Goal: Task Accomplishment & Management: Use online tool/utility

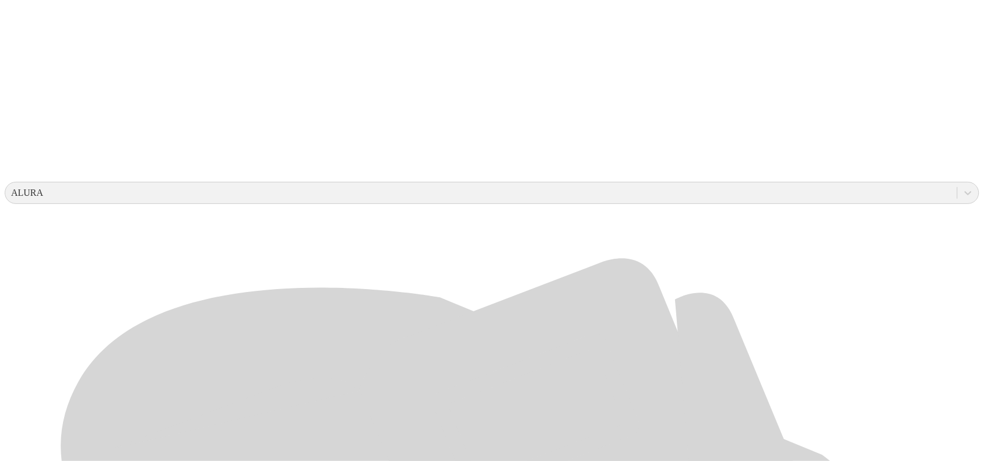
scroll to position [364, 0]
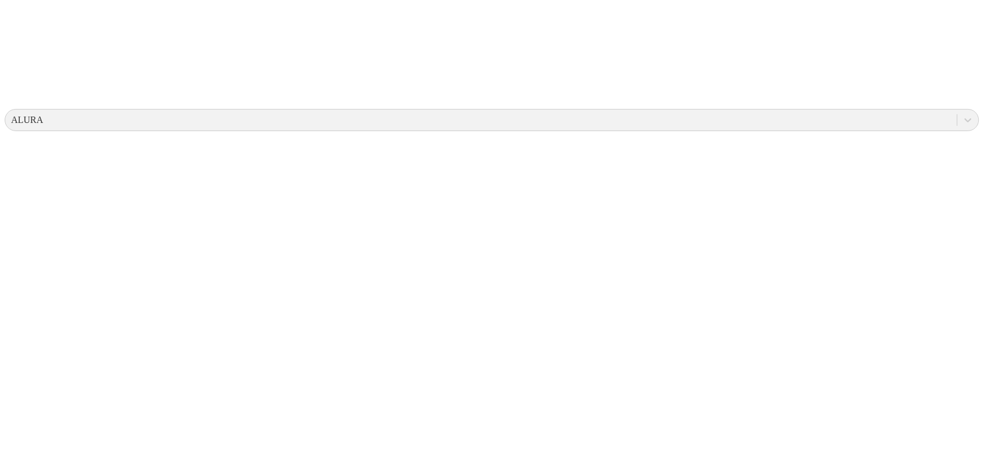
scroll to position [0, 0]
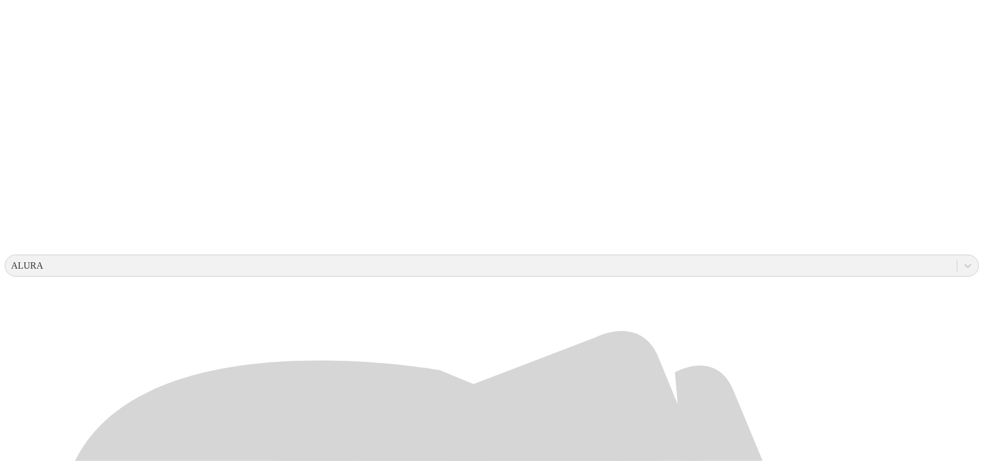
scroll to position [291, 0]
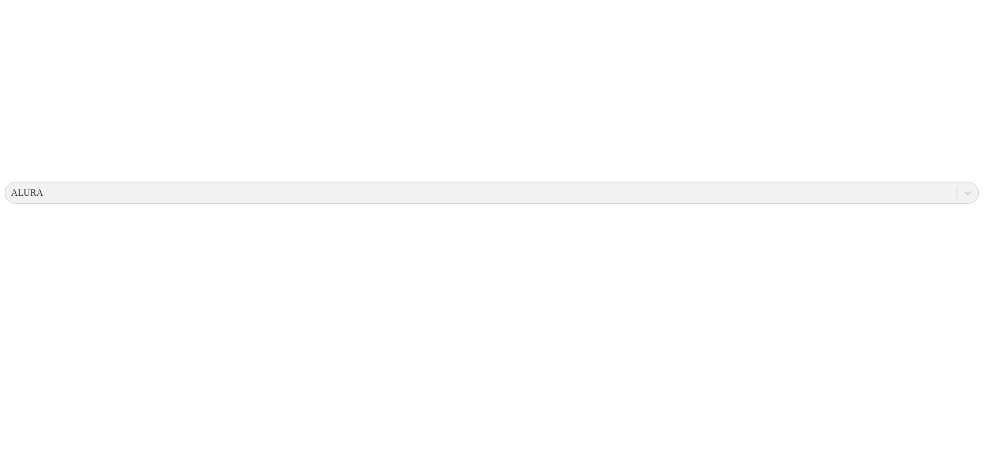
scroll to position [0, 0]
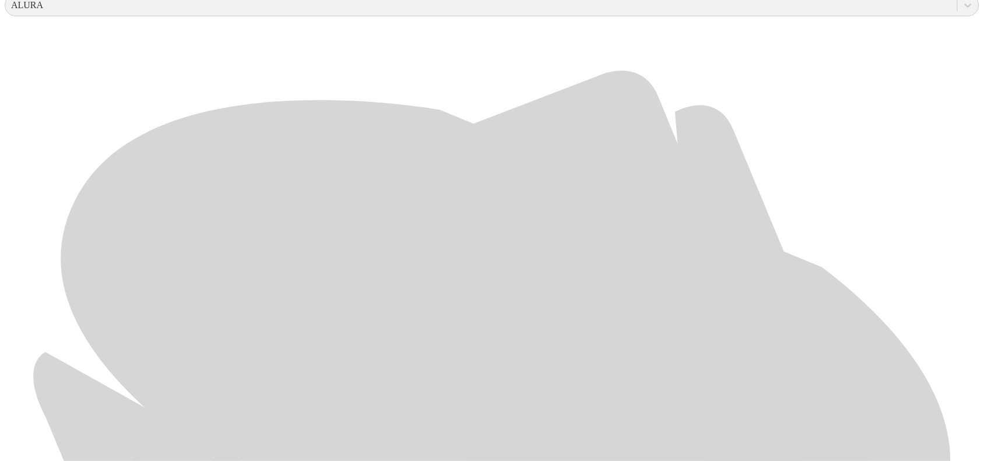
scroll to position [523, 0]
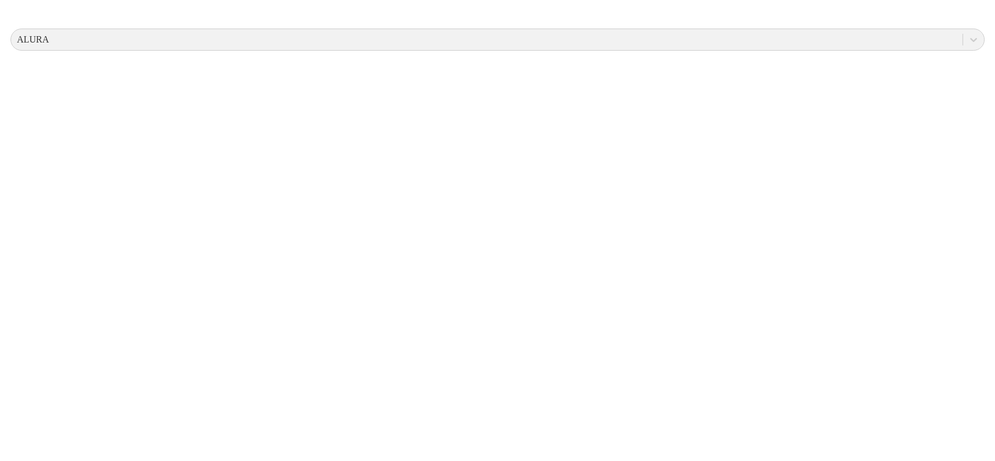
scroll to position [0, 0]
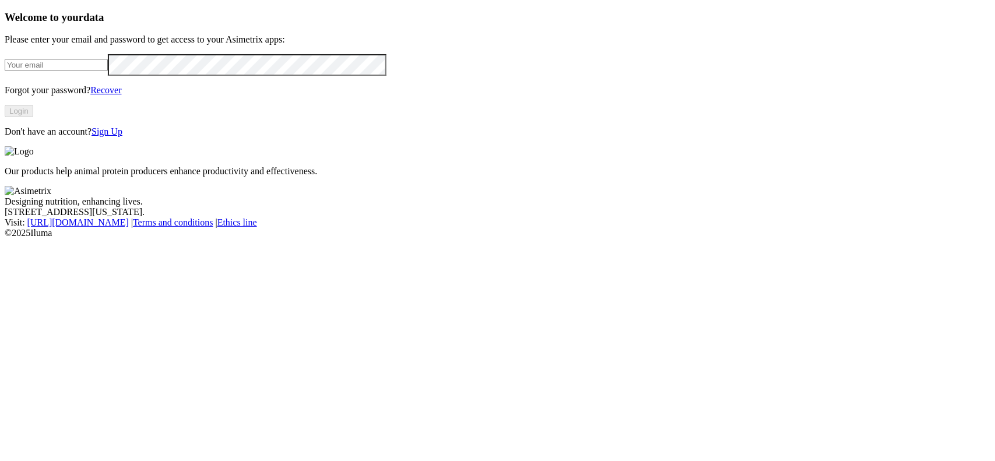
type input "[EMAIL_ADDRESS][DOMAIN_NAME]"
click at [33, 117] on button "Login" at bounding box center [19, 111] width 29 height 12
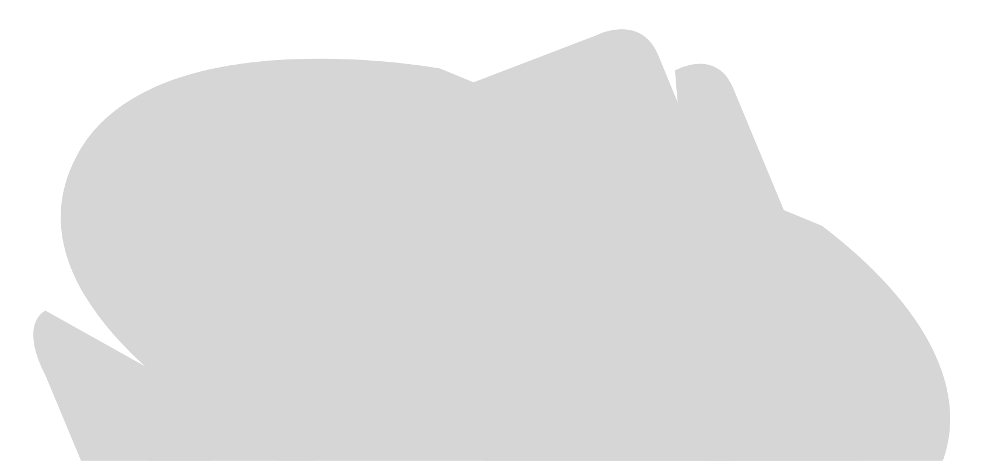
scroll to position [523, 0]
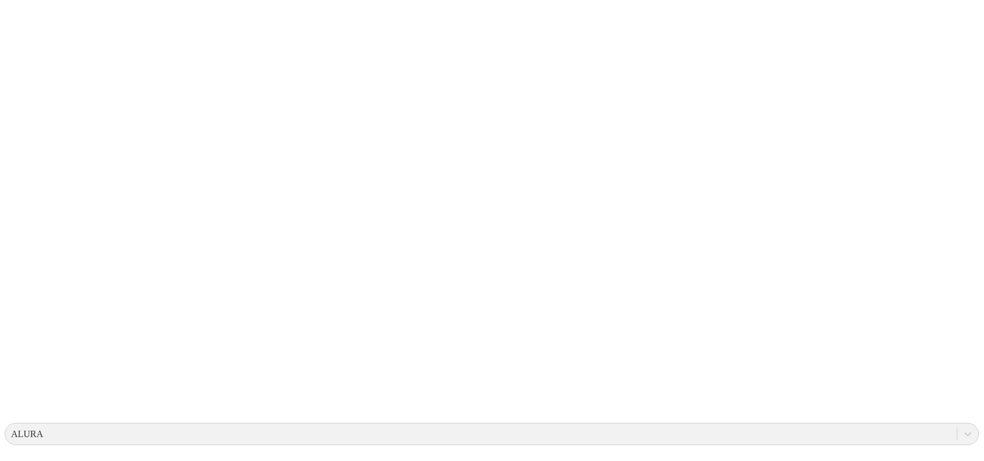
scroll to position [0, 0]
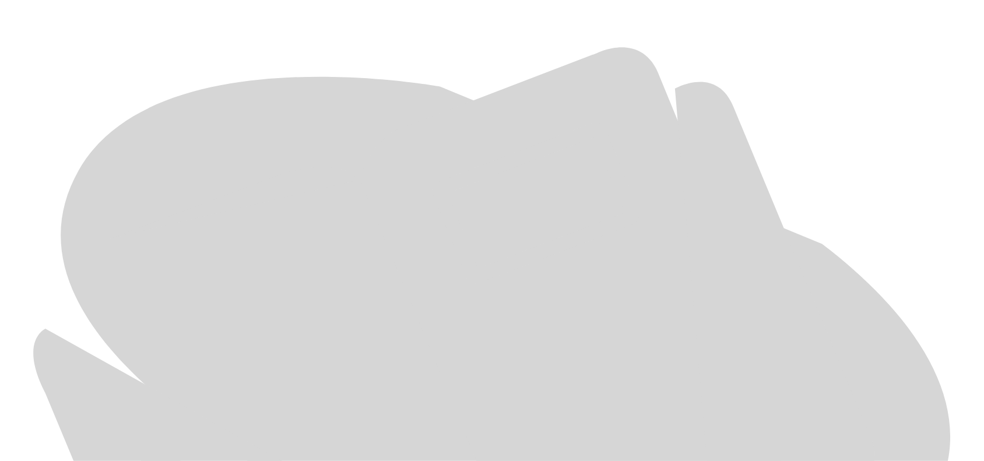
scroll to position [510, 0]
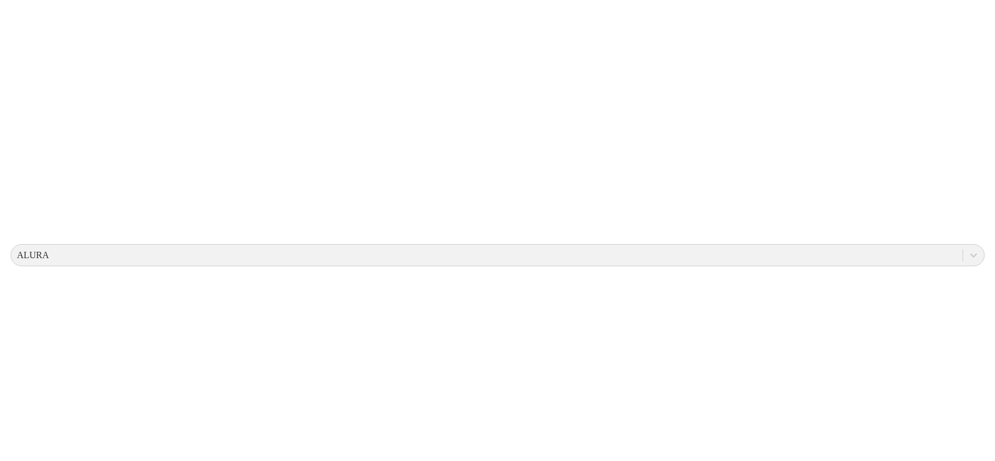
scroll to position [0, 0]
